Goal: Task Accomplishment & Management: Manage account settings

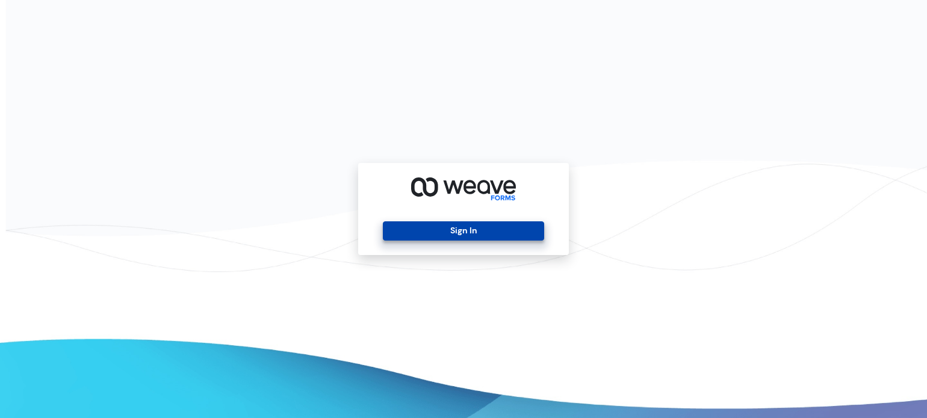
click at [430, 229] on button "Sign In" at bounding box center [463, 231] width 161 height 19
